Goal: Understand process/instructions: Learn how to perform a task or action

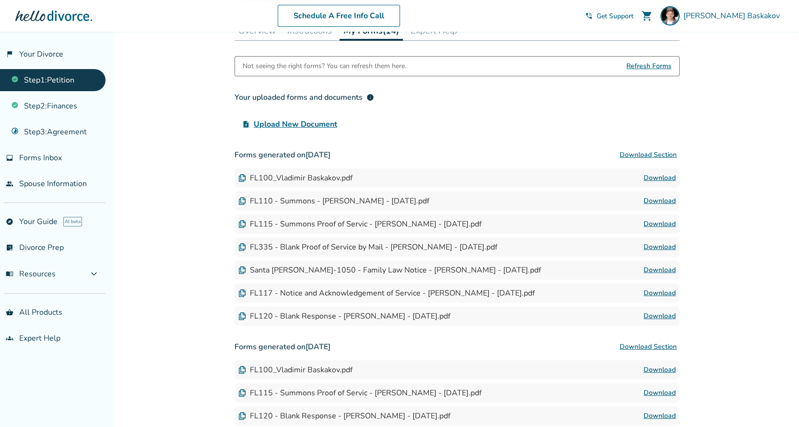
click at [660, 220] on link "Download" at bounding box center [659, 224] width 32 height 12
click at [655, 267] on link "Download" at bounding box center [659, 270] width 32 height 12
click at [663, 313] on link "Download" at bounding box center [659, 316] width 32 height 12
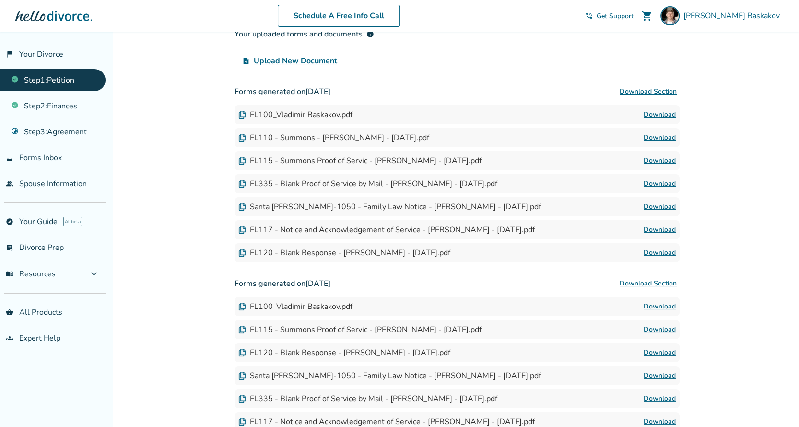
scroll to position [222, 0]
click at [658, 248] on link "Download" at bounding box center [659, 253] width 32 height 12
click at [657, 178] on link "Download" at bounding box center [659, 184] width 32 height 12
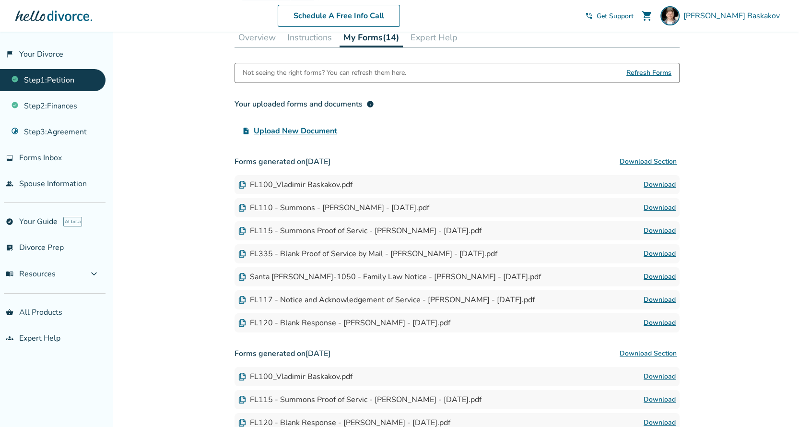
scroll to position [153, 0]
click at [305, 37] on button "Instructions" at bounding box center [309, 36] width 52 height 19
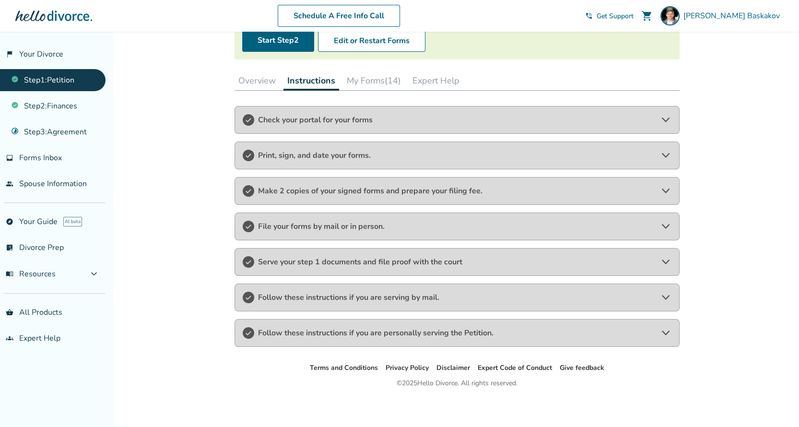
click at [442, 260] on span "Serve your step 1 documents and file proof with the court" at bounding box center [457, 261] width 398 height 11
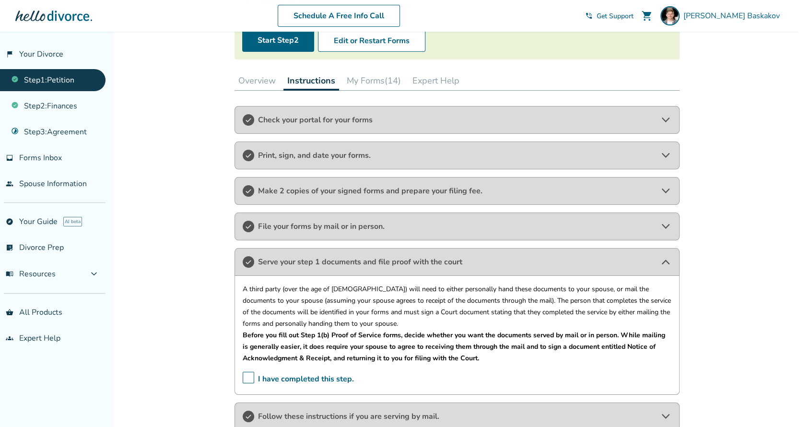
click at [362, 119] on span "Check your portal for your forms" at bounding box center [457, 120] width 398 height 11
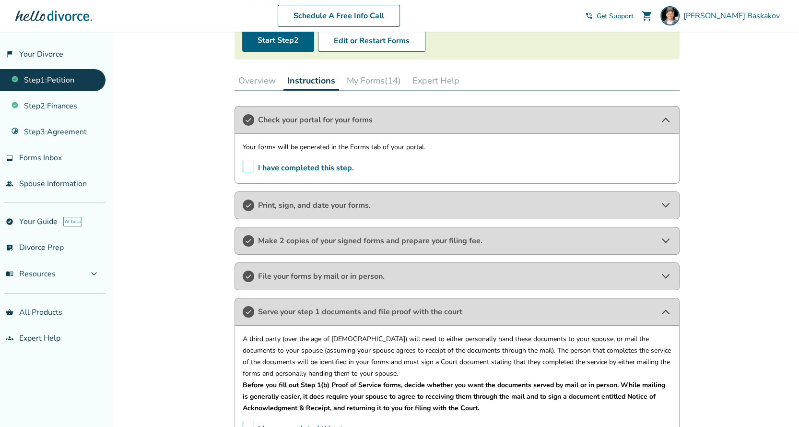
click at [361, 202] on span "Print, sign, and date your forms." at bounding box center [457, 205] width 398 height 11
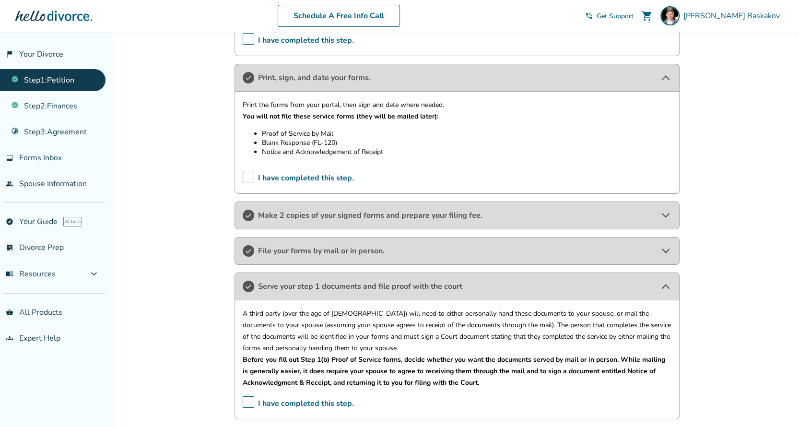
scroll to position [237, 0]
click at [371, 212] on span "Make 2 copies of your signed forms and prepare your filing fee." at bounding box center [457, 214] width 398 height 11
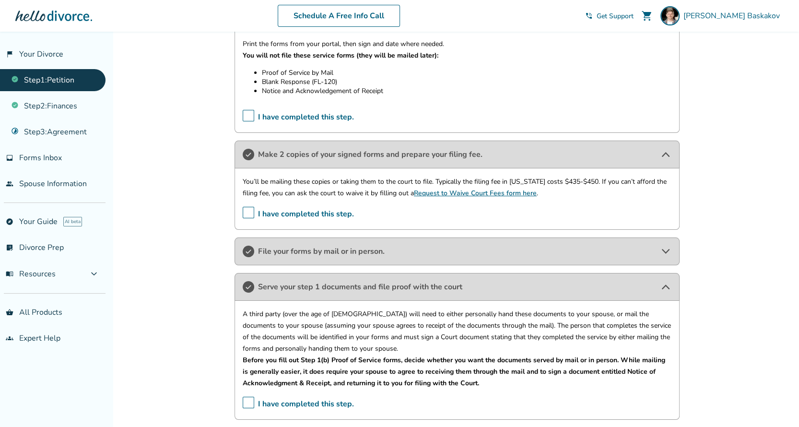
click at [366, 248] on span "File your forms by mail or in person." at bounding box center [457, 251] width 398 height 11
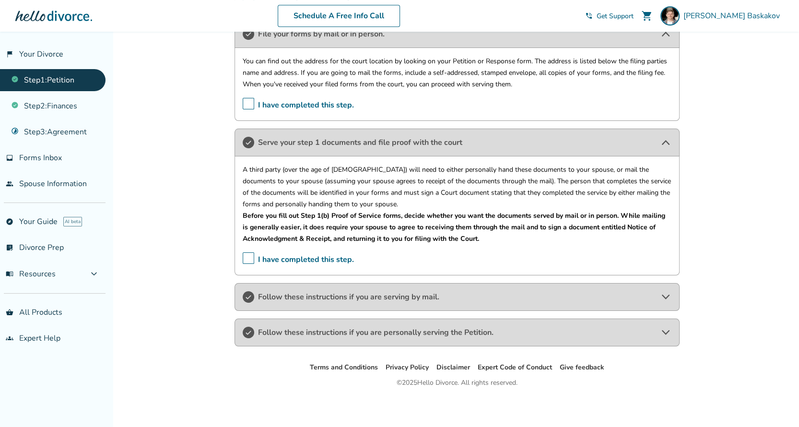
scroll to position [516, 0]
click at [384, 323] on div "Follow these instructions if you are personally serving the Petition." at bounding box center [456, 331] width 445 height 28
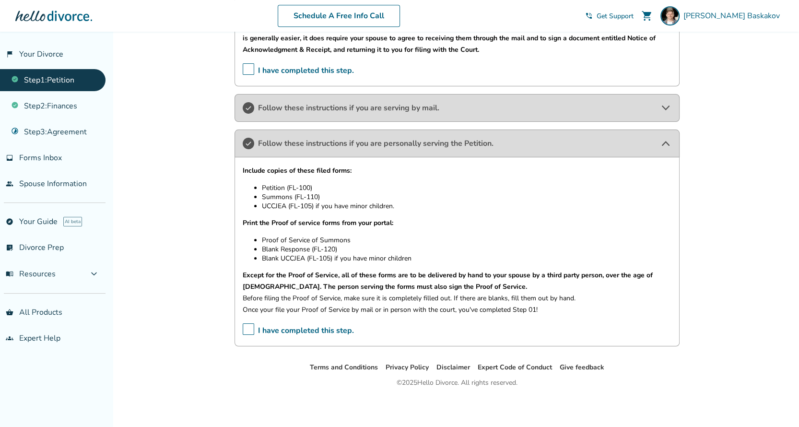
scroll to position [705, 0]
click at [344, 103] on span "Follow these instructions if you are serving by mail." at bounding box center [457, 106] width 398 height 11
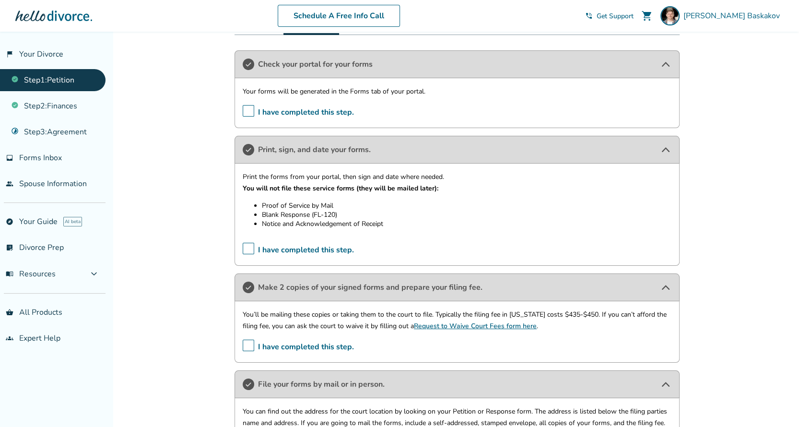
scroll to position [0, 0]
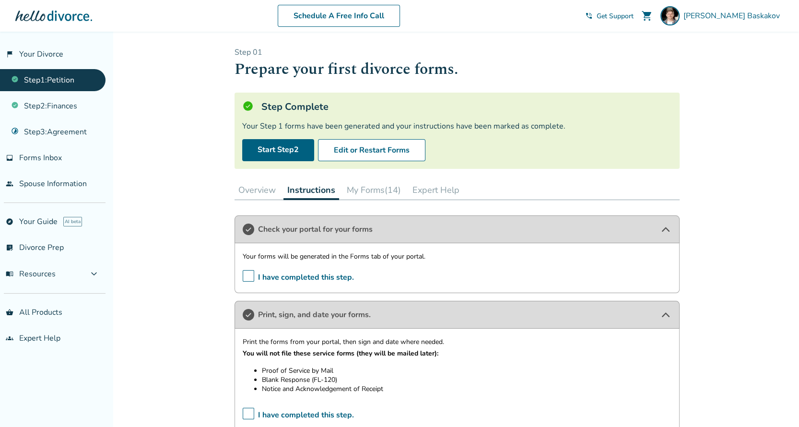
click at [371, 190] on button "My Forms (14)" at bounding box center [374, 189] width 62 height 19
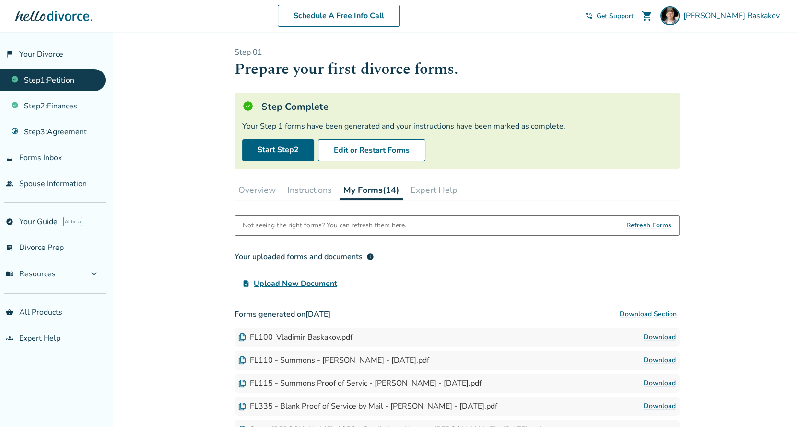
click at [428, 190] on button "Expert Help" at bounding box center [433, 189] width 55 height 19
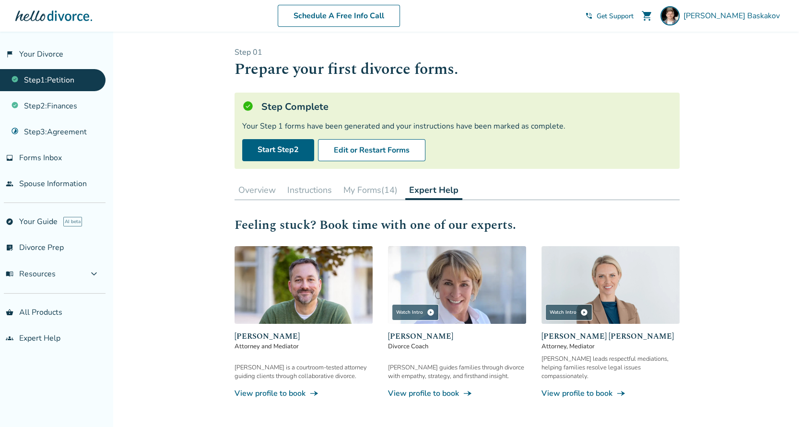
click at [375, 190] on button "My Forms (14)" at bounding box center [370, 189] width 62 height 19
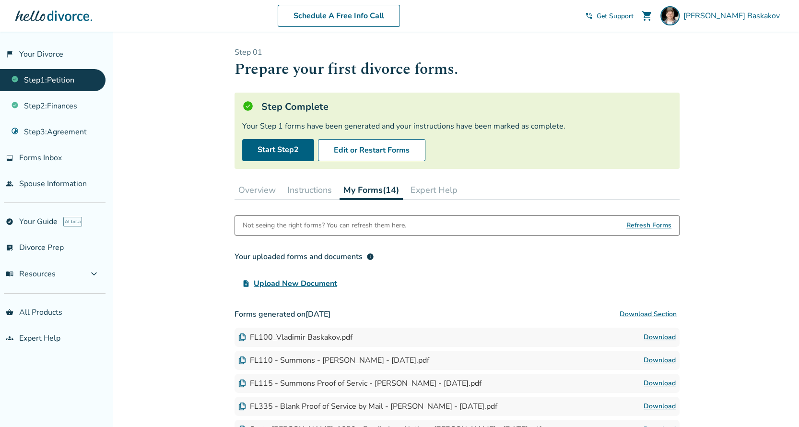
click at [253, 188] on button "Overview" at bounding box center [256, 189] width 45 height 19
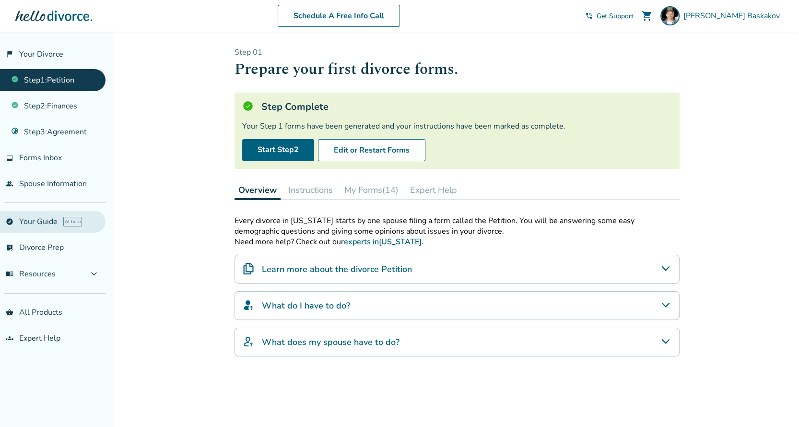
click at [30, 219] on link "explore Your Guide AI beta" at bounding box center [52, 221] width 105 height 22
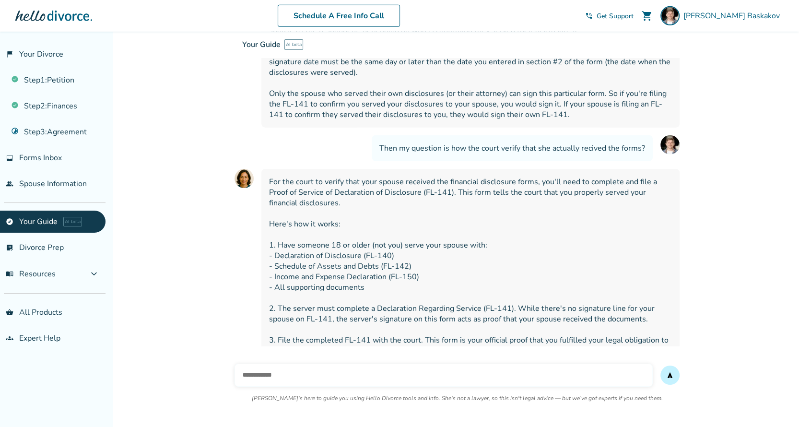
click at [306, 366] on input "text" at bounding box center [443, 374] width 418 height 23
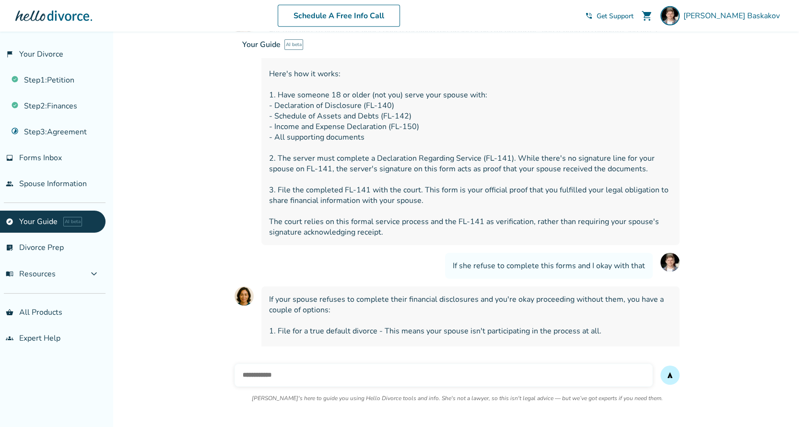
scroll to position [6922, 0]
type input "**********"
click at [660, 365] on button "send" at bounding box center [669, 374] width 19 height 19
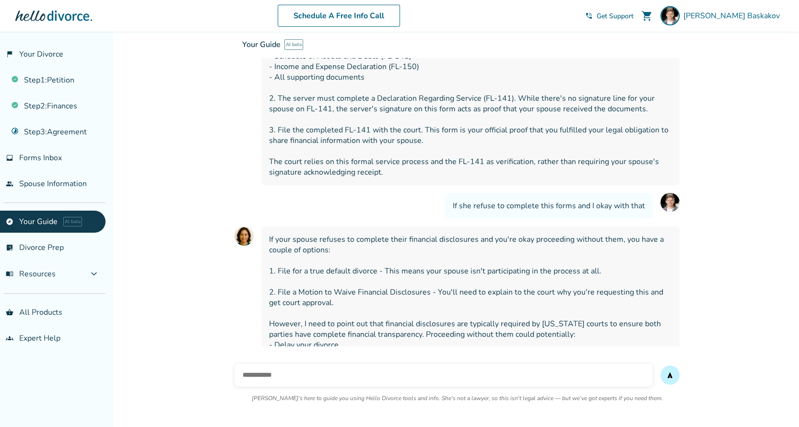
scroll to position [6989, 0]
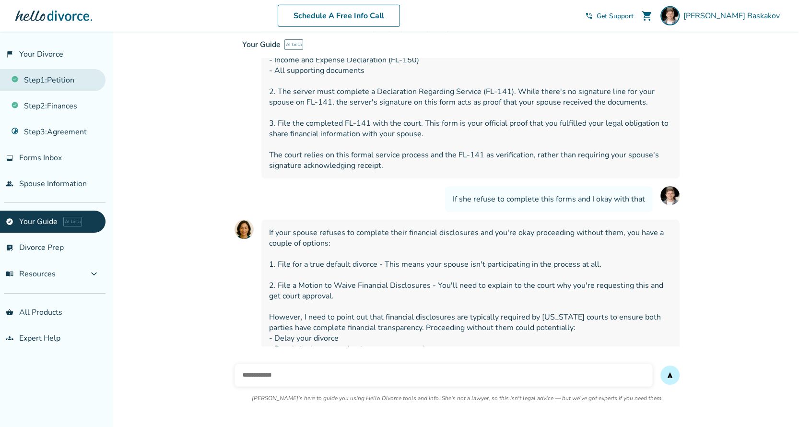
click at [50, 81] on link "Step 1 : Petition" at bounding box center [52, 80] width 105 height 22
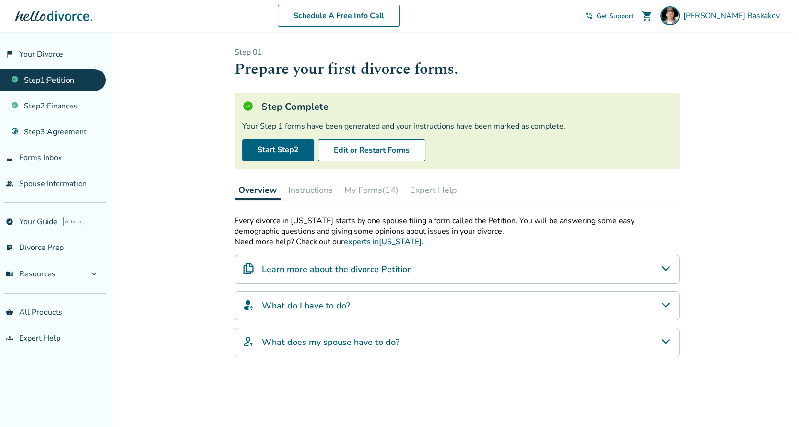
click at [309, 188] on button "Instructions" at bounding box center [310, 189] width 52 height 19
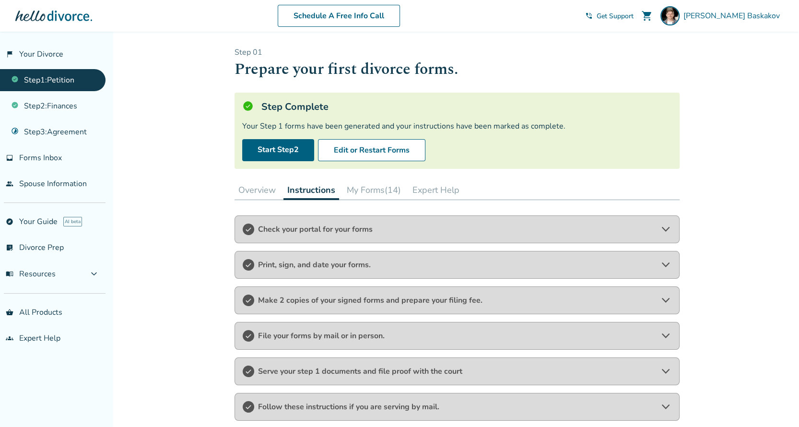
click at [376, 182] on button "My Forms (14)" at bounding box center [374, 189] width 62 height 19
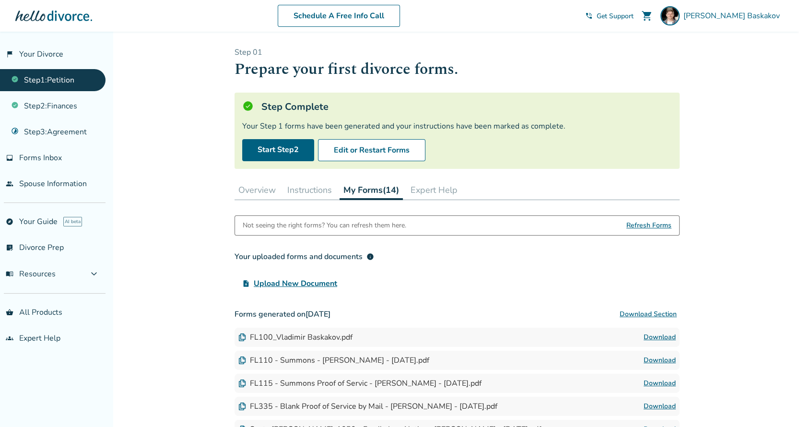
click at [298, 185] on button "Instructions" at bounding box center [309, 189] width 52 height 19
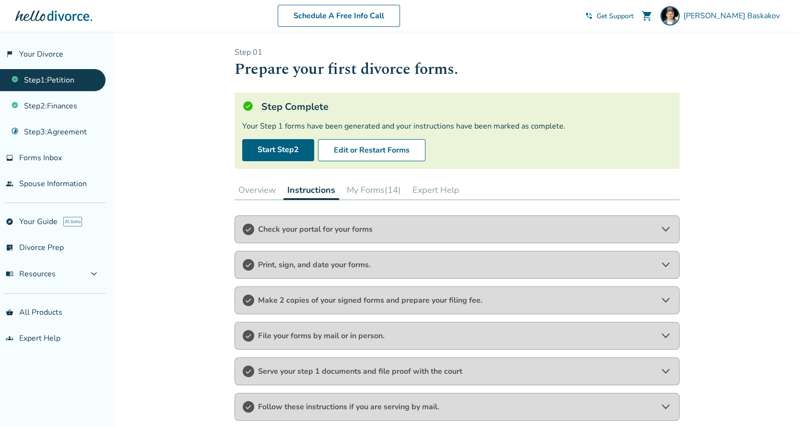
click at [387, 224] on span "Check your portal for your forms" at bounding box center [457, 229] width 398 height 11
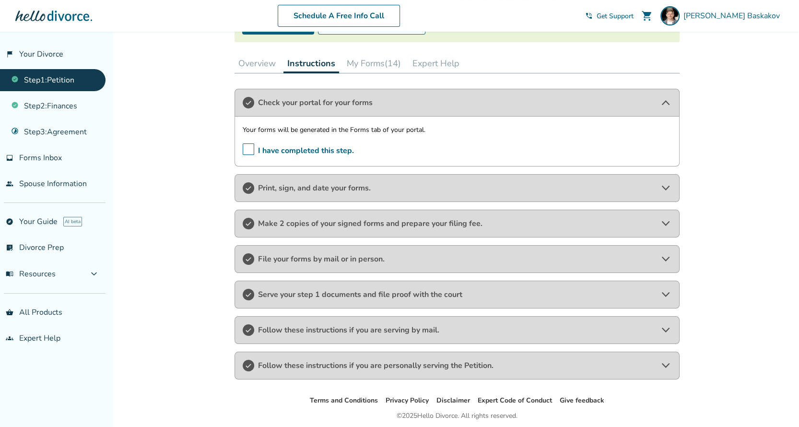
scroll to position [127, 0]
click at [369, 188] on span "Print, sign, and date your forms." at bounding box center [457, 187] width 398 height 11
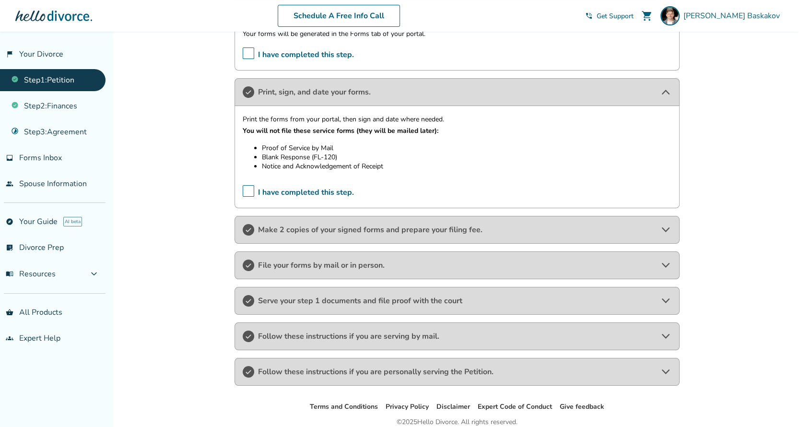
scroll to position [223, 0]
click at [339, 225] on span "Make 2 copies of your signed forms and prepare your filing fee." at bounding box center [457, 229] width 398 height 11
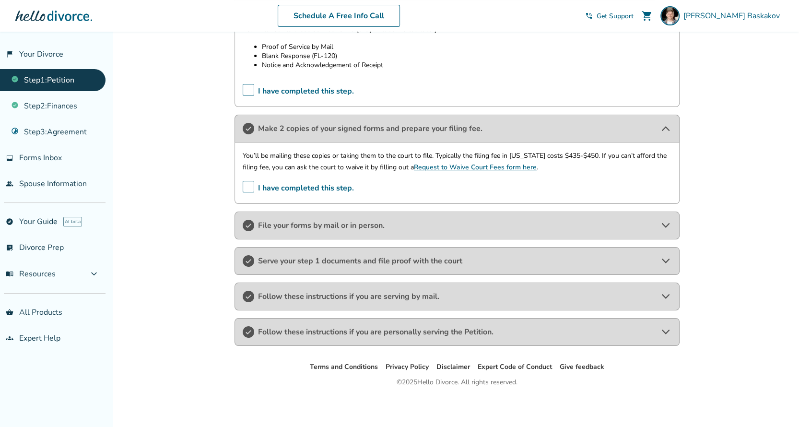
click at [327, 226] on span "File your forms by mail or in person." at bounding box center [457, 225] width 398 height 11
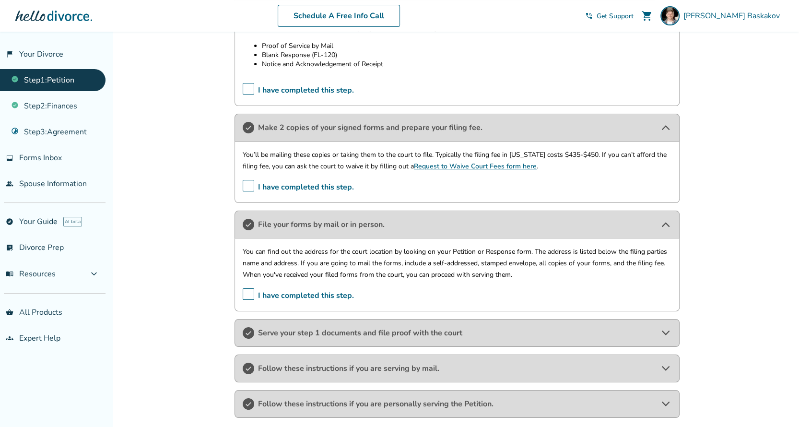
scroll to position [397, 0]
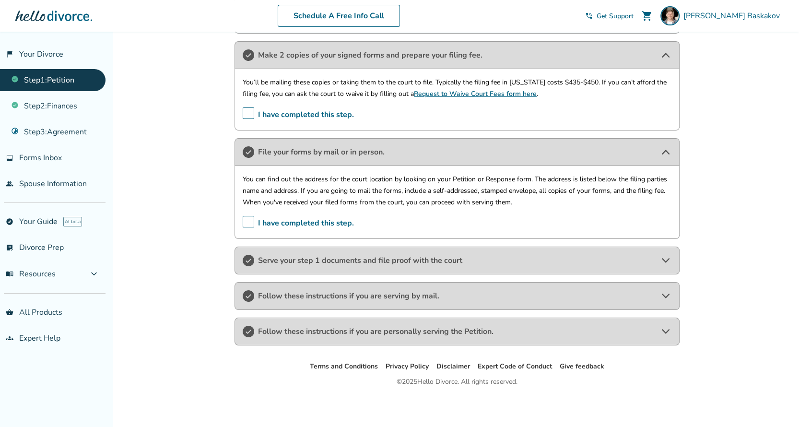
drag, startPoint x: 356, startPoint y: 254, endPoint x: 371, endPoint y: 253, distance: 15.8
click at [356, 254] on div "Serve your step 1 documents and file proof with the court" at bounding box center [456, 260] width 445 height 28
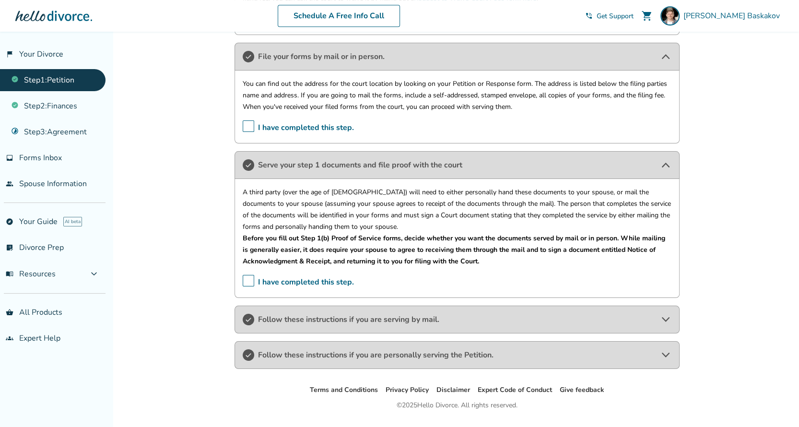
scroll to position [493, 0]
click at [378, 316] on span "Follow these instructions if you are serving by mail." at bounding box center [457, 318] width 398 height 11
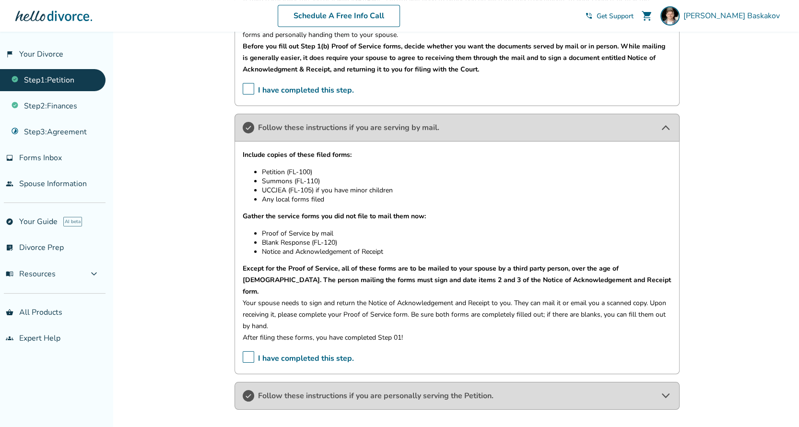
scroll to position [684, 0]
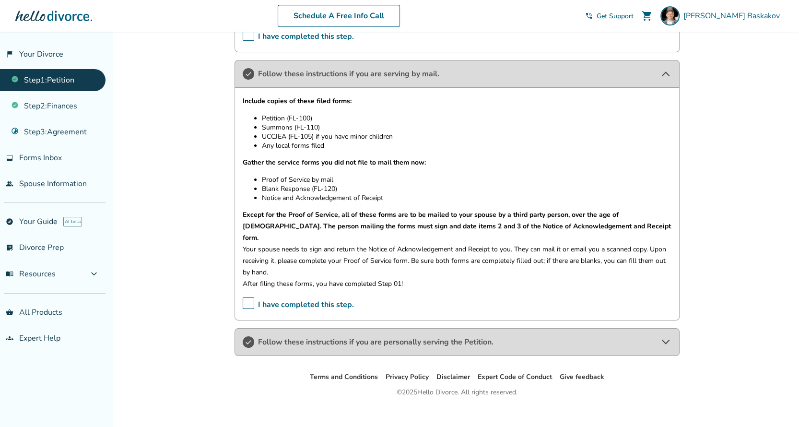
click at [388, 328] on div "Follow these instructions if you are personally serving the Petition." at bounding box center [456, 342] width 445 height 28
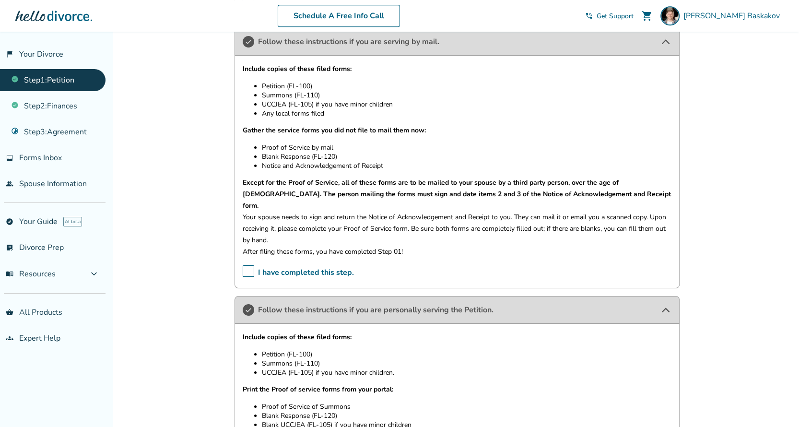
scroll to position [768, 0]
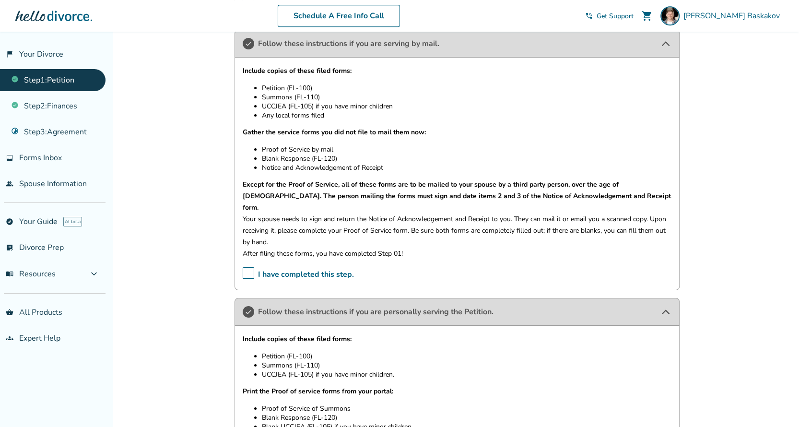
drag, startPoint x: 261, startPoint y: 146, endPoint x: 324, endPoint y: 147, distance: 63.3
click at [323, 147] on ul "Proof of Service by mail Blank Response (FL-120) Notice and Acknowledgement of …" at bounding box center [457, 158] width 429 height 27
drag, startPoint x: 333, startPoint y: 147, endPoint x: 267, endPoint y: 146, distance: 65.7
click at [267, 146] on li "Proof of Service by mail" at bounding box center [466, 149] width 409 height 9
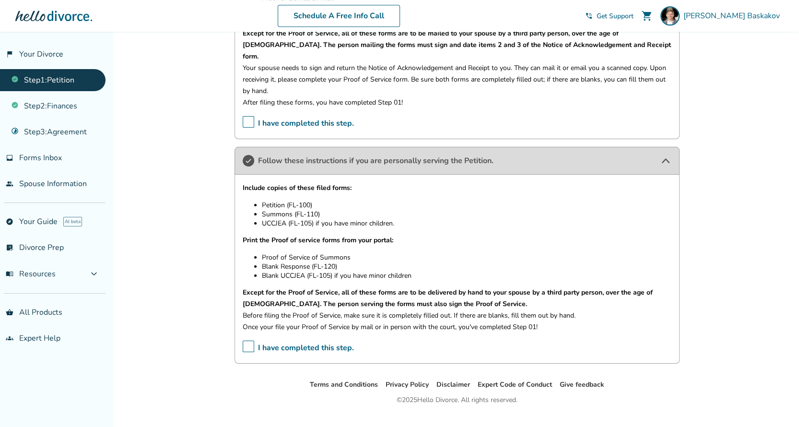
scroll to position [927, 0]
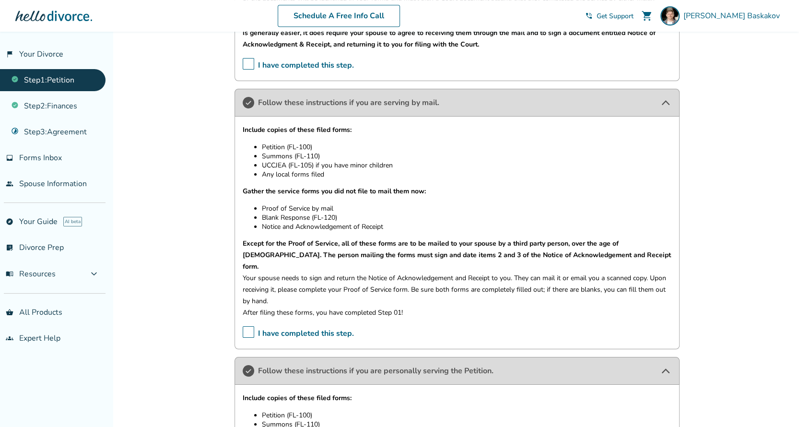
drag, startPoint x: 453, startPoint y: 65, endPoint x: 325, endPoint y: 69, distance: 128.5
click at [325, 89] on div "Follow these instructions if you are serving by mail." at bounding box center [456, 103] width 445 height 28
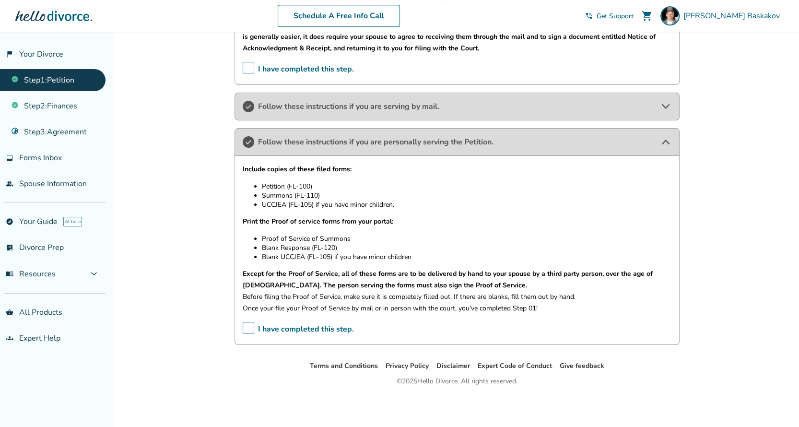
scroll to position [705, 0]
click at [342, 108] on span "Follow these instructions if you are serving by mail." at bounding box center [457, 107] width 398 height 11
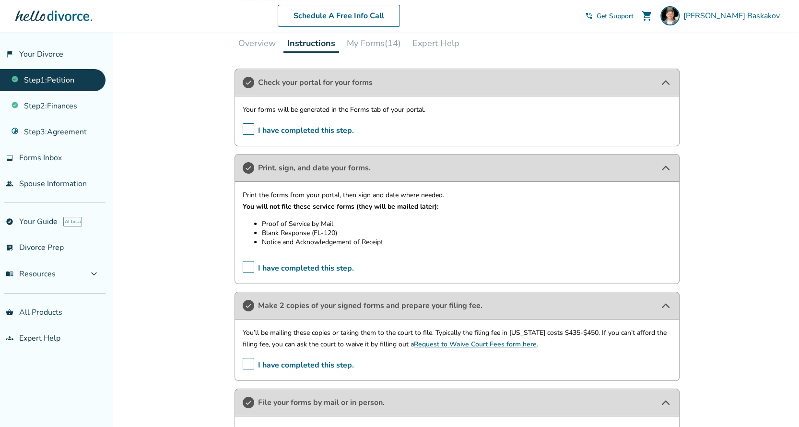
scroll to position [0, 0]
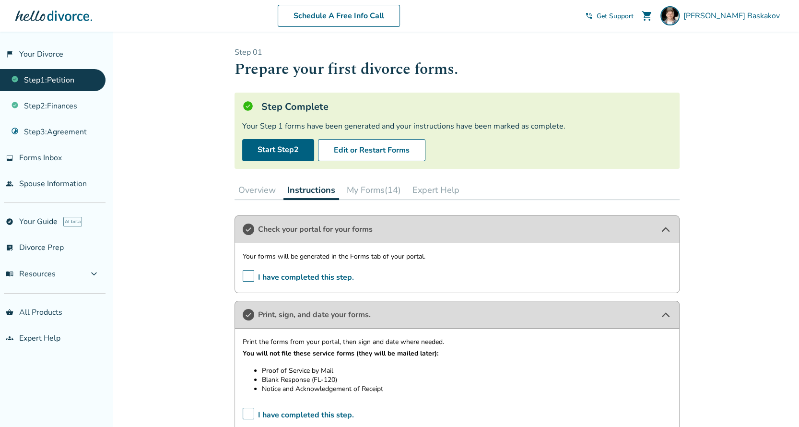
click at [384, 188] on button "My Forms (14)" at bounding box center [374, 189] width 62 height 19
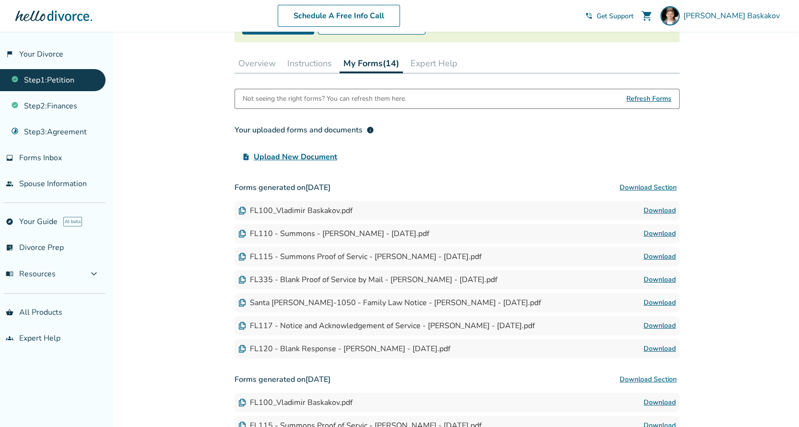
scroll to position [127, 0]
click at [66, 103] on link "Step 2 : Finances" at bounding box center [52, 106] width 105 height 22
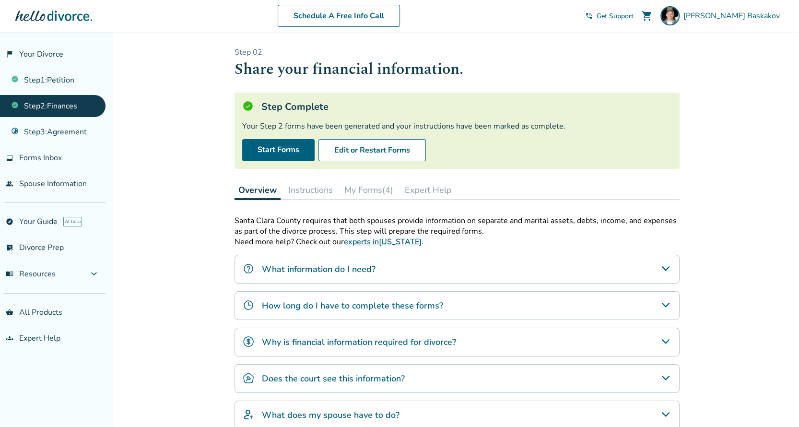
click at [300, 188] on button "Instructions" at bounding box center [310, 189] width 52 height 19
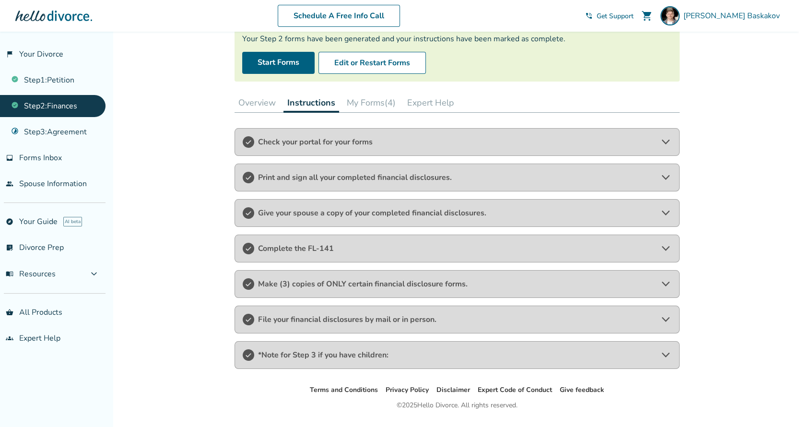
scroll to position [109, 0]
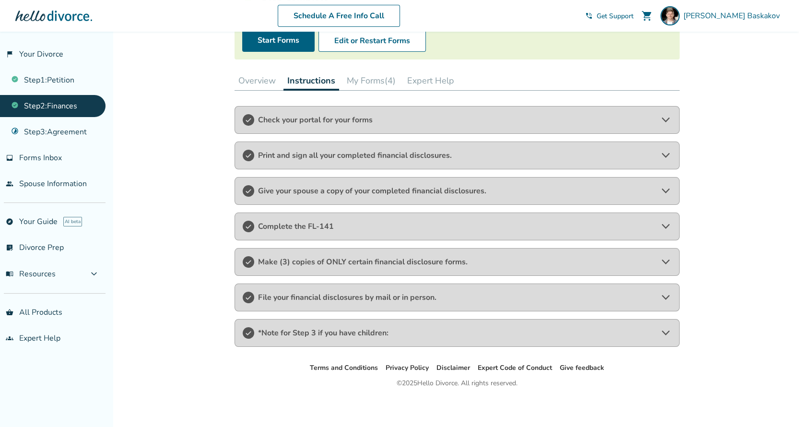
click at [325, 293] on span "File your financial disclosures by mail or in person." at bounding box center [457, 297] width 398 height 11
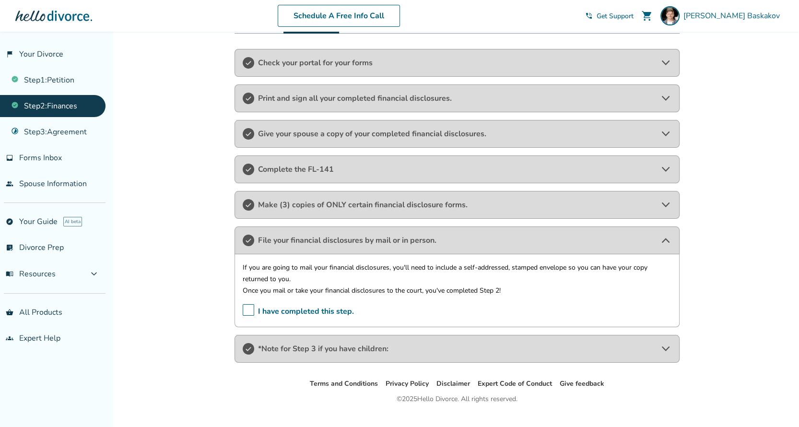
scroll to position [183, 0]
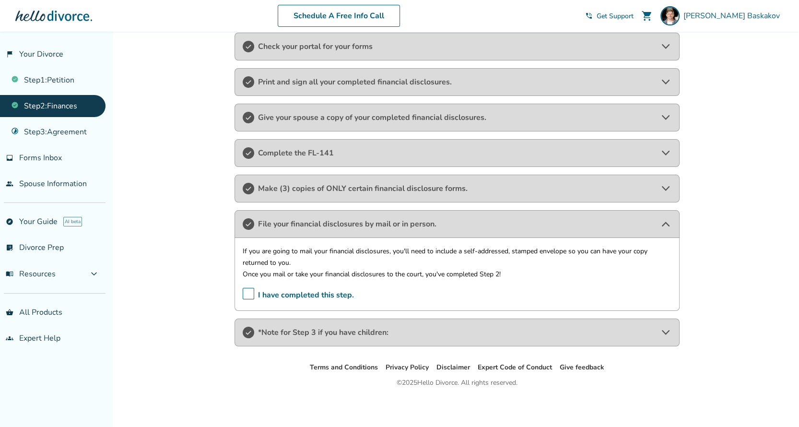
click at [356, 331] on span "*Note for Step 3 if you have children:" at bounding box center [457, 332] width 398 height 11
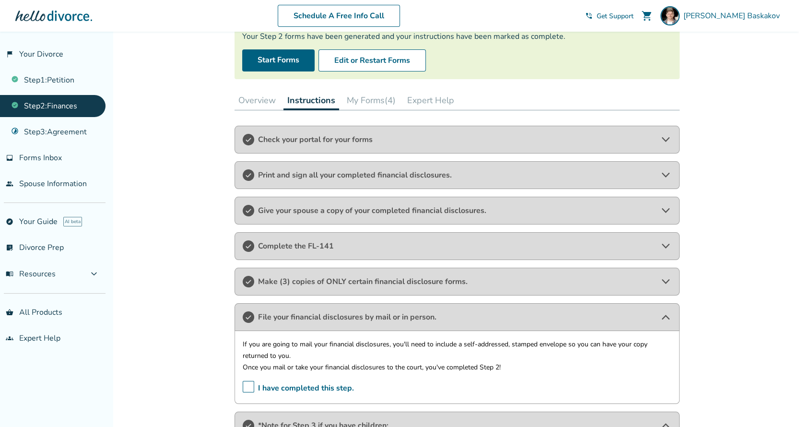
scroll to position [89, 0]
click at [330, 243] on span "Complete the FL-141" at bounding box center [457, 246] width 398 height 11
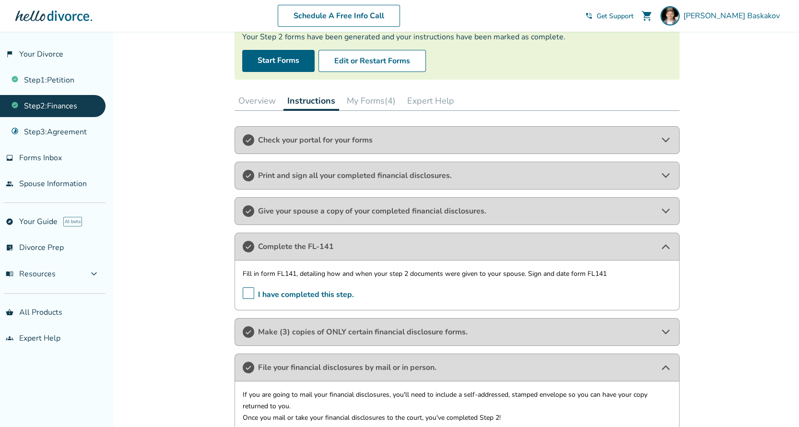
click at [327, 135] on span "Check your portal for your forms" at bounding box center [457, 140] width 398 height 11
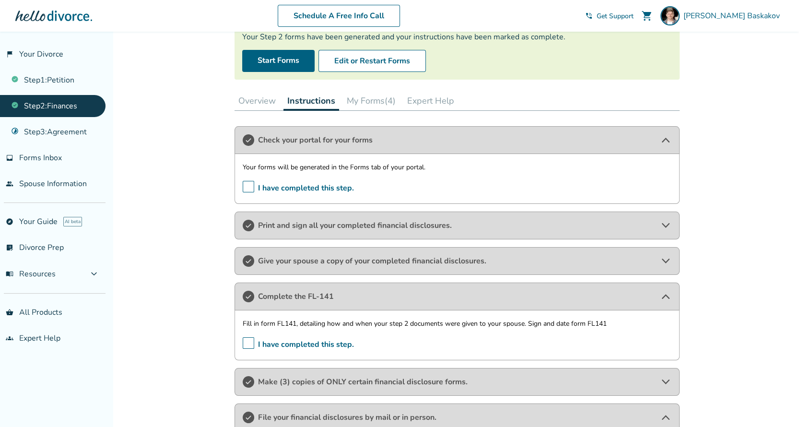
click at [315, 217] on div "Print and sign all your completed financial disclosures." at bounding box center [456, 225] width 445 height 28
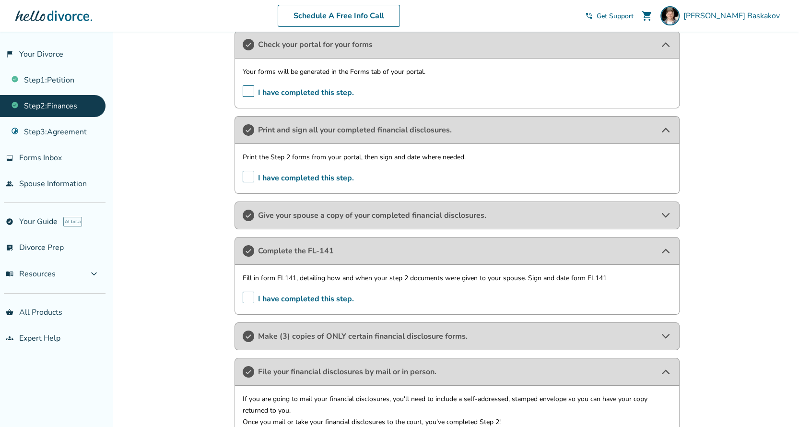
scroll to position [185, 0]
click at [379, 213] on span "Give your spouse a copy of your completed financial disclosures." at bounding box center [457, 215] width 398 height 11
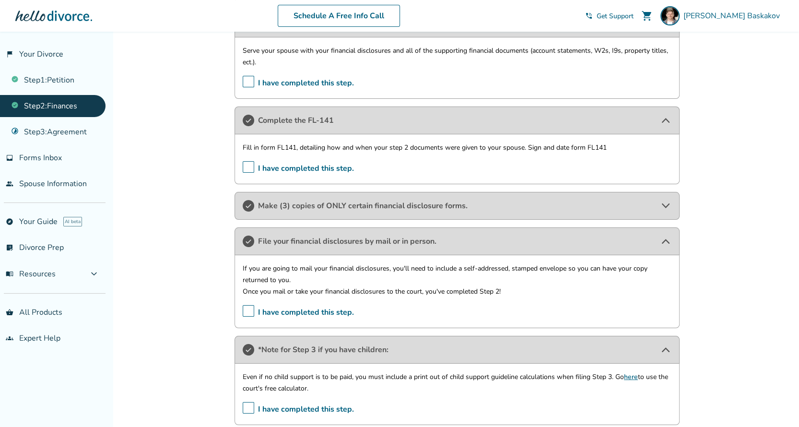
scroll to position [376, 0]
drag, startPoint x: 358, startPoint y: 200, endPoint x: 365, endPoint y: 200, distance: 7.2
click at [359, 200] on span "Make (3) copies of ONLY certain financial disclosure forms." at bounding box center [457, 205] width 398 height 11
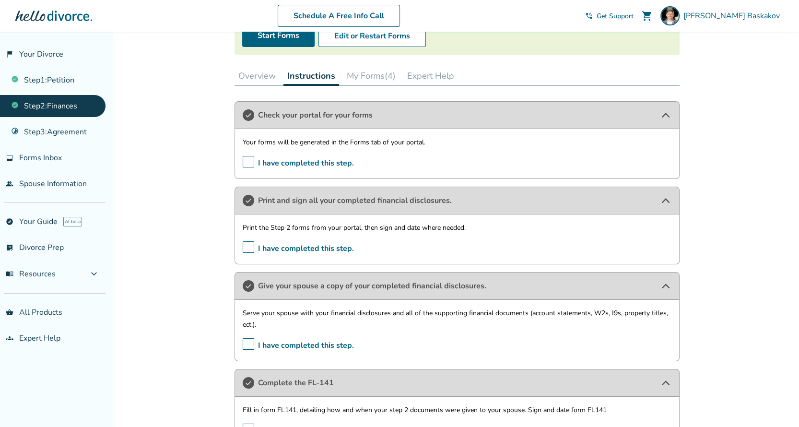
scroll to position [115, 0]
click at [371, 74] on button "My Forms (4)" at bounding box center [371, 74] width 57 height 19
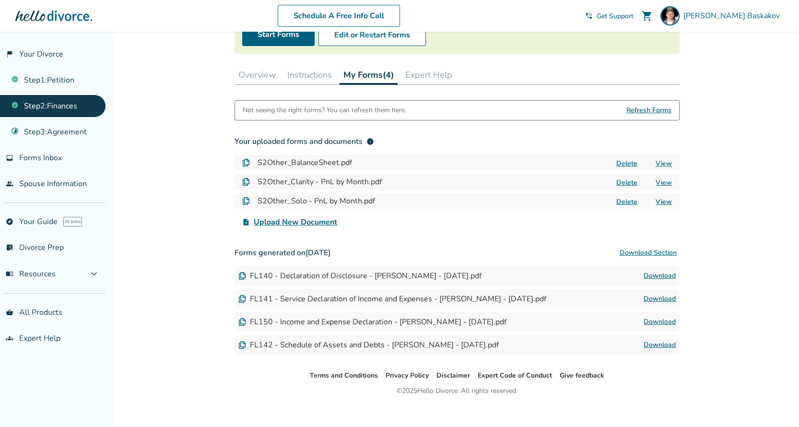
click at [660, 271] on link "Download" at bounding box center [659, 276] width 32 height 12
